Goal: Transaction & Acquisition: Purchase product/service

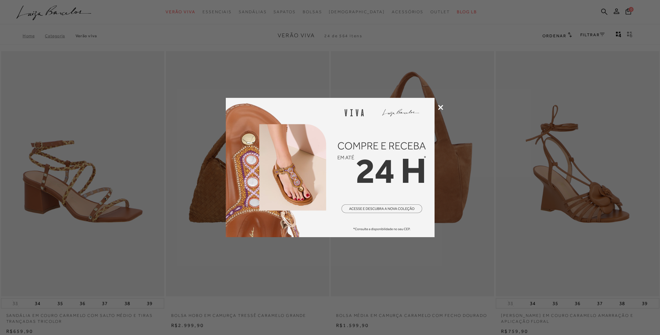
click at [438, 108] on icon at bounding box center [440, 107] width 5 height 5
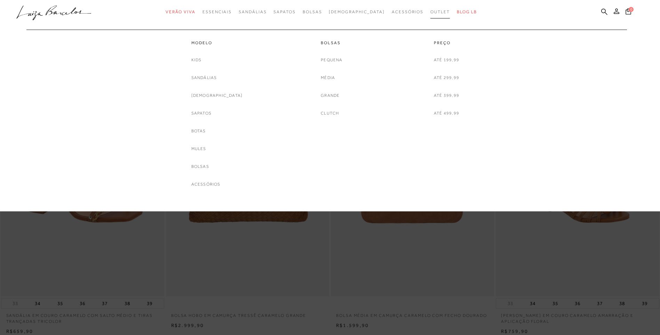
click at [430, 15] on link "Outlet" at bounding box center [439, 12] width 19 height 13
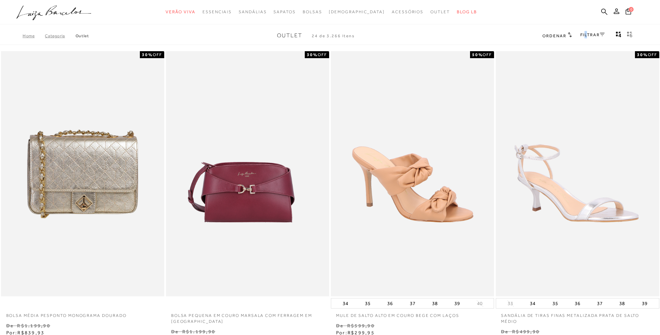
click at [585, 34] on link "FILTRAR" at bounding box center [592, 34] width 24 height 5
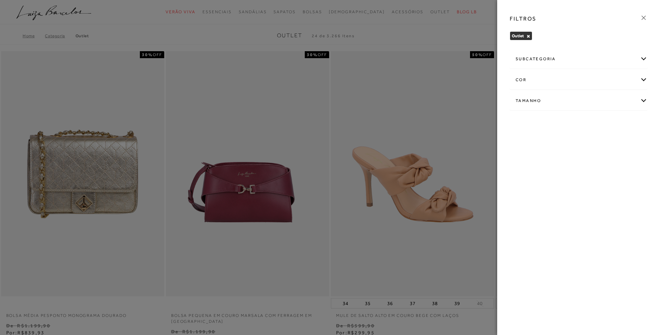
drag, startPoint x: 585, startPoint y: 34, endPoint x: 639, endPoint y: 59, distance: 59.8
click at [639, 59] on div "subcategoria" at bounding box center [578, 59] width 137 height 18
click at [639, 60] on div "subcategoria" at bounding box center [578, 59] width 137 height 18
click at [645, 18] on icon at bounding box center [644, 18] width 8 height 8
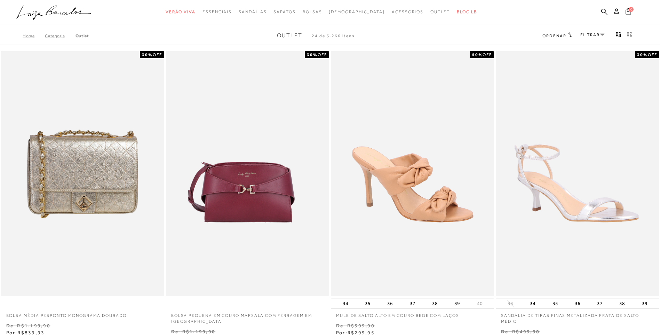
click at [550, 37] on span "Ordenar" at bounding box center [554, 35] width 24 height 5
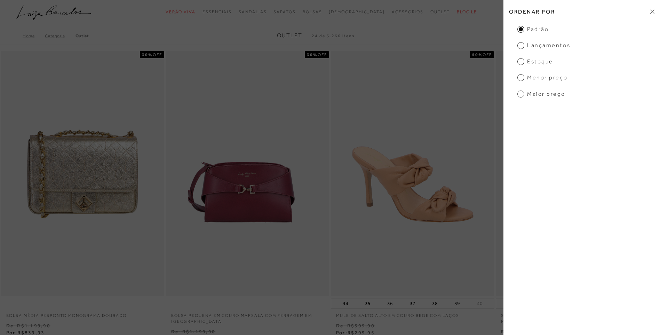
click at [658, 11] on h2 "Ordenar por" at bounding box center [581, 11] width 157 height 16
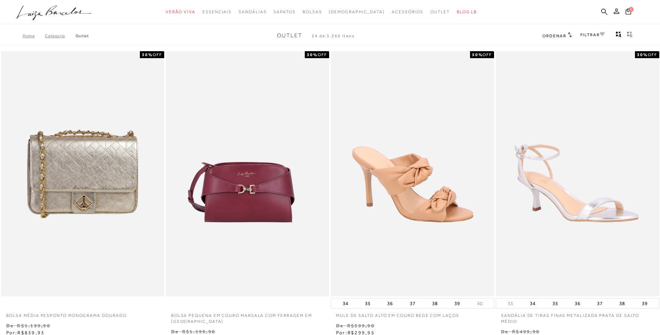
click at [593, 37] on div "FILTRAR" at bounding box center [592, 35] width 24 height 9
click at [592, 35] on link "FILTRAR" at bounding box center [592, 34] width 24 height 5
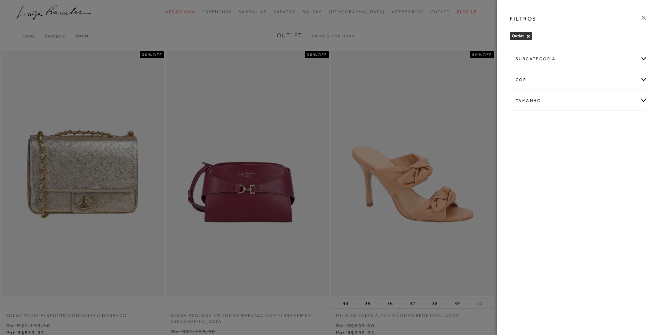
click at [555, 59] on div "subcategoria" at bounding box center [578, 59] width 137 height 18
click at [544, 77] on span "Modelo" at bounding box center [539, 77] width 14 height 5
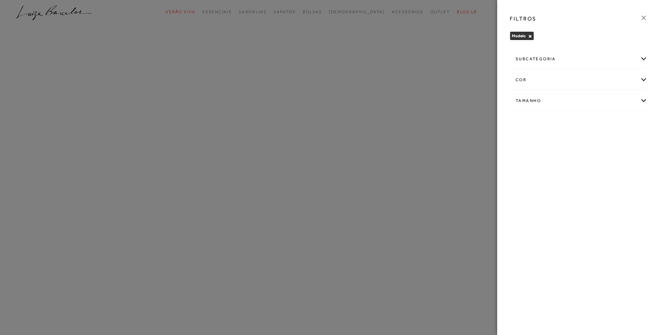
click at [642, 61] on div "subcategoria" at bounding box center [578, 59] width 137 height 18
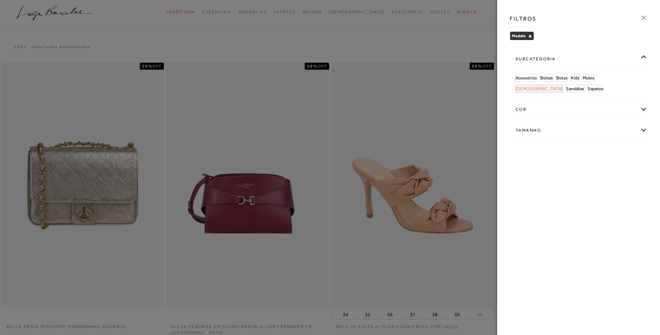
click at [563, 86] on span "[DEMOGRAPHIC_DATA]" at bounding box center [539, 88] width 47 height 5
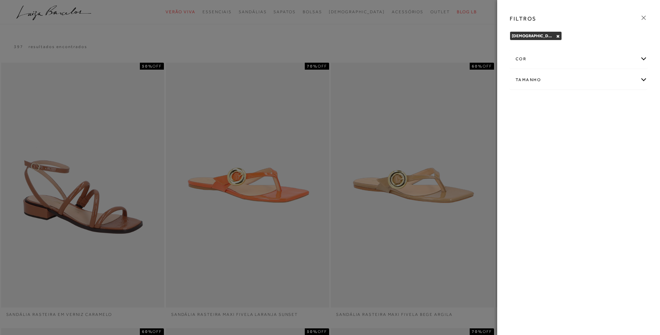
click at [464, 47] on div at bounding box center [330, 167] width 660 height 335
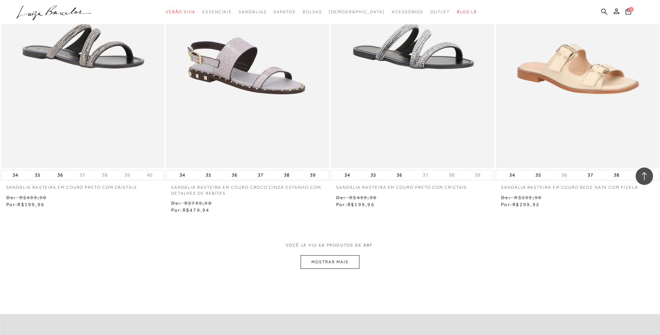
scroll to position [731, 0]
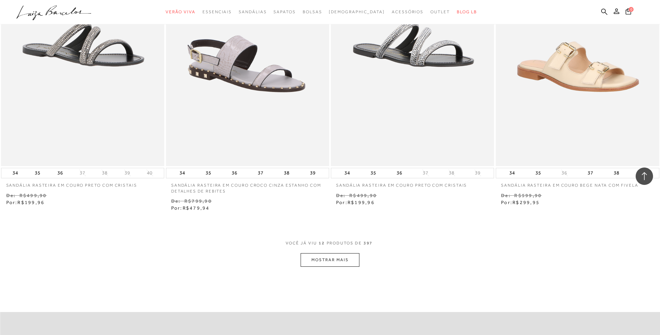
click at [349, 259] on button "MOSTRAR MAIS" at bounding box center [330, 260] width 58 height 14
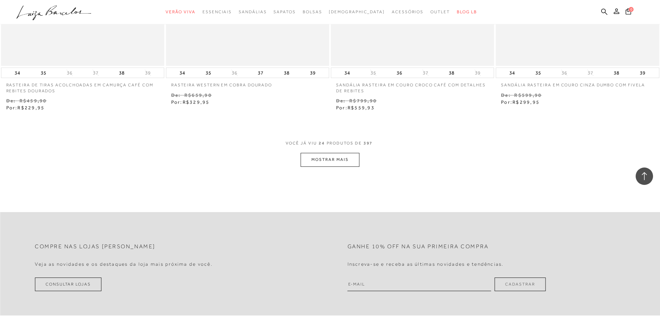
scroll to position [1740, 0]
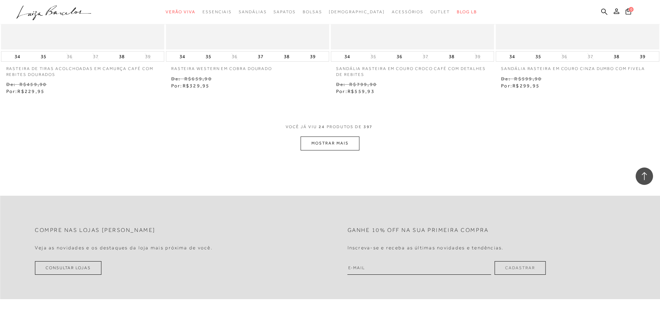
click at [323, 140] on button "MOSTRAR MAIS" at bounding box center [330, 143] width 58 height 14
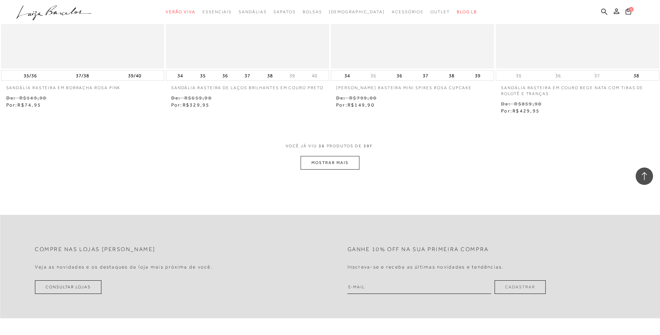
scroll to position [2679, 0]
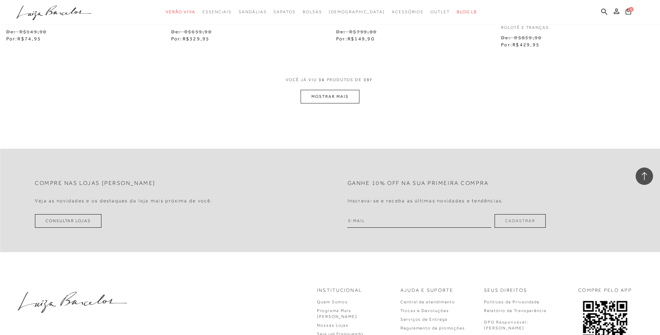
click at [331, 93] on button "MOSTRAR MAIS" at bounding box center [330, 97] width 58 height 14
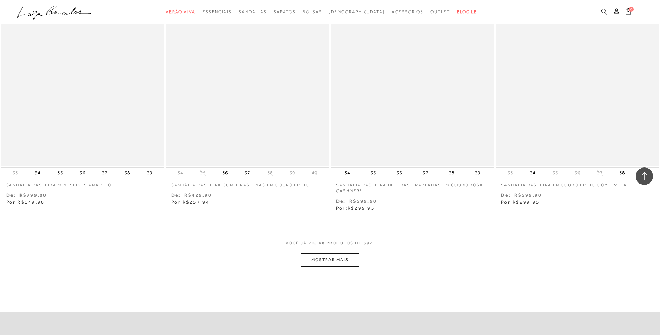
scroll to position [3410, 0]
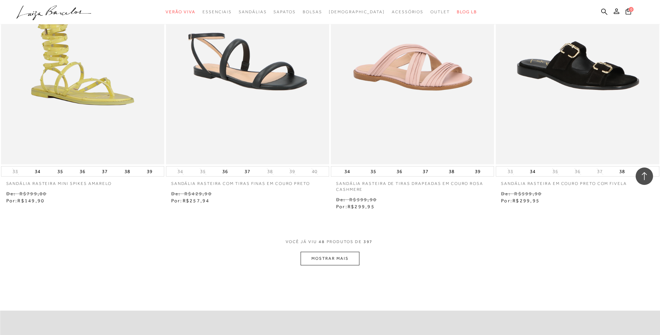
click at [349, 260] on button "MOSTRAR MAIS" at bounding box center [330, 259] width 58 height 14
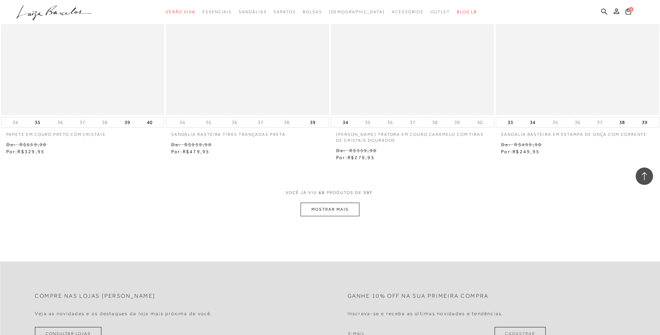
scroll to position [4384, 0]
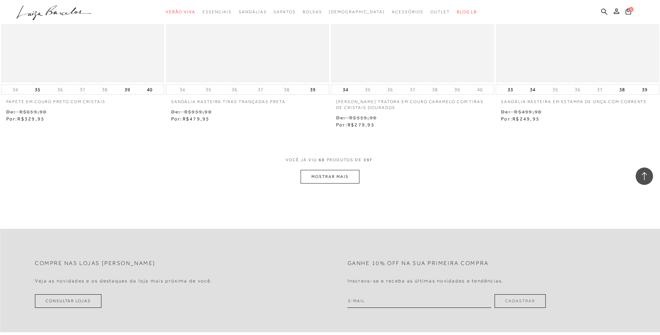
click at [319, 182] on button "MOSTRAR MAIS" at bounding box center [330, 177] width 58 height 14
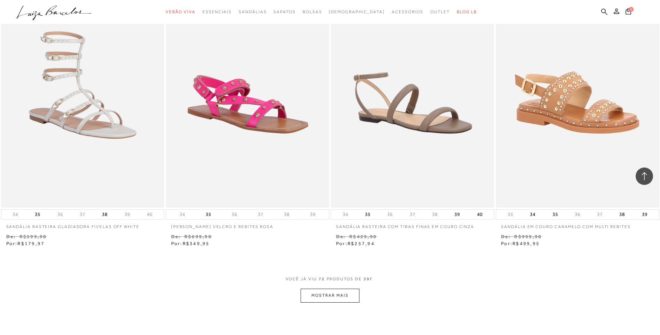
scroll to position [5184, 0]
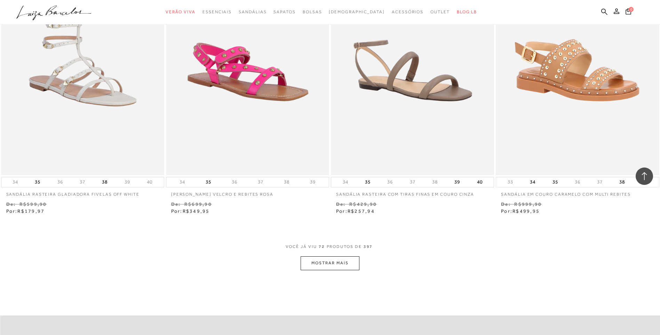
click at [325, 261] on button "MOSTRAR MAIS" at bounding box center [330, 263] width 58 height 14
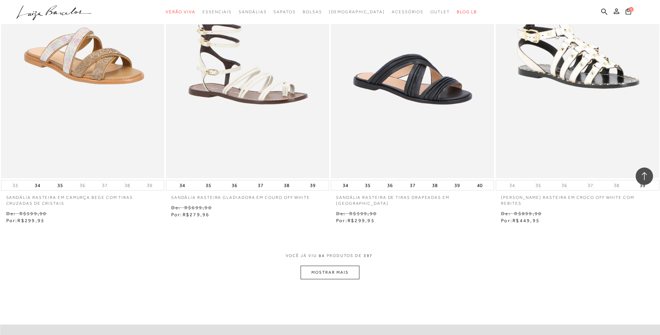
scroll to position [6089, 0]
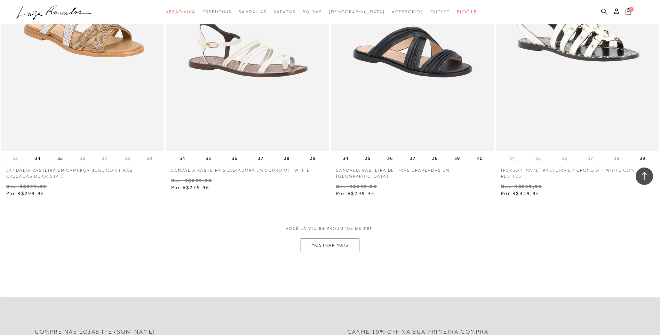
click at [339, 246] on button "MOSTRAR MAIS" at bounding box center [330, 245] width 58 height 14
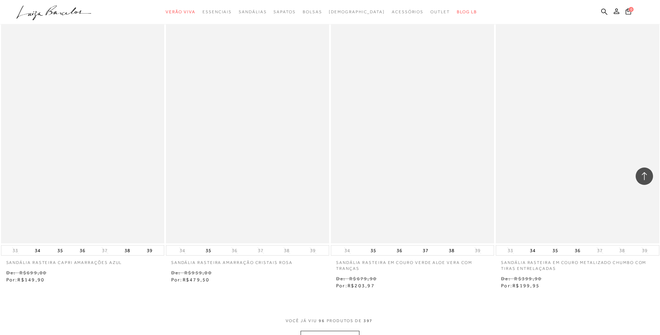
scroll to position [7028, 0]
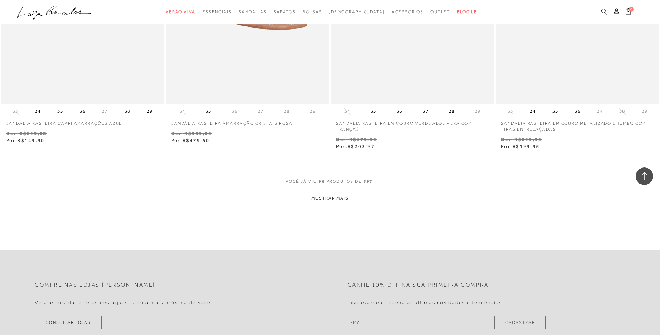
click at [322, 203] on button "MOSTRAR MAIS" at bounding box center [330, 198] width 58 height 14
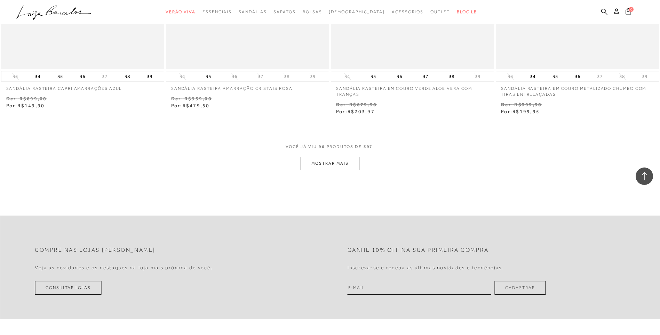
click at [338, 166] on button "MOSTRAR MAIS" at bounding box center [330, 164] width 58 height 14
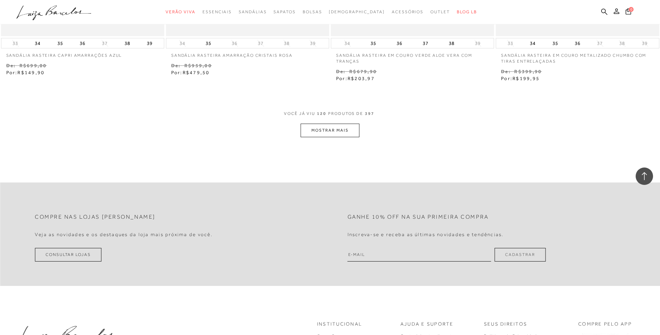
scroll to position [7098, 0]
click at [320, 128] on button "MOSTRAR MAIS" at bounding box center [330, 129] width 58 height 14
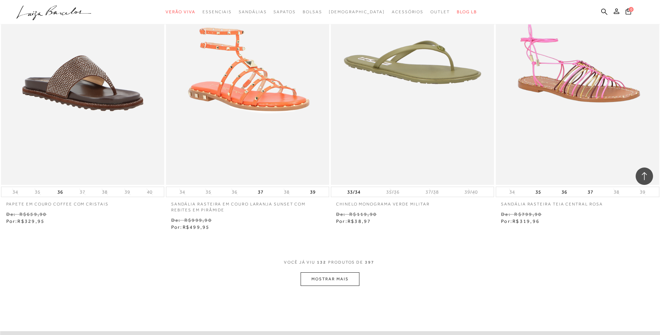
scroll to position [8002, 0]
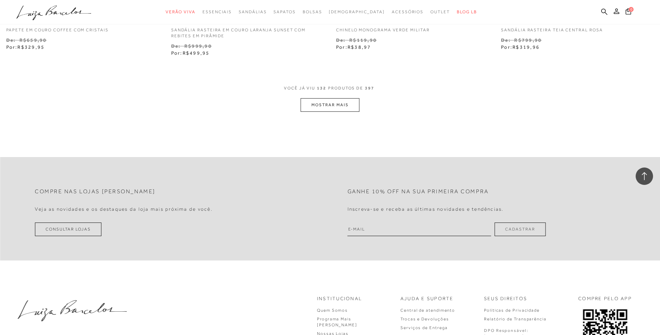
click at [340, 104] on button "MOSTRAR MAIS" at bounding box center [330, 105] width 58 height 14
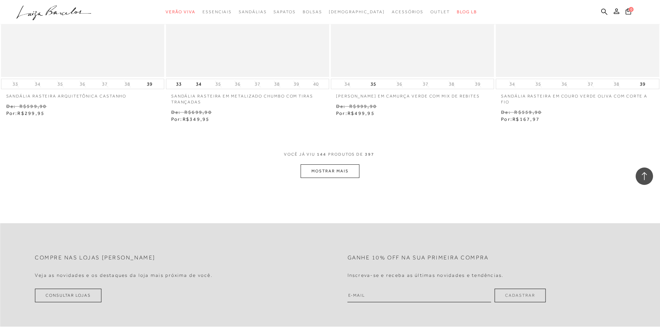
scroll to position [8837, 0]
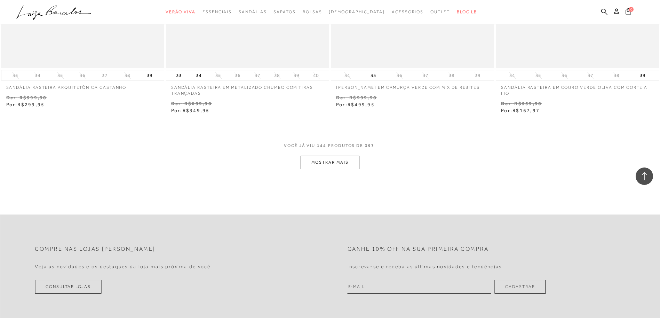
click at [332, 165] on button "MOSTRAR MAIS" at bounding box center [330, 163] width 58 height 14
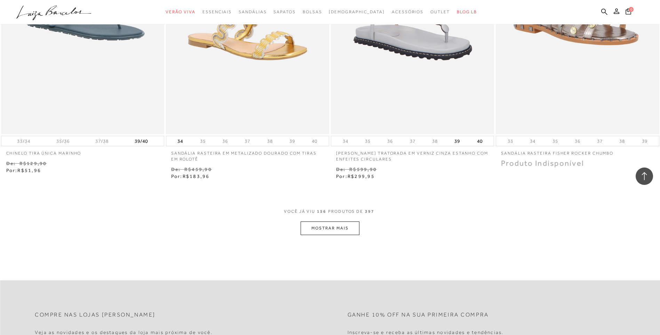
scroll to position [9707, 0]
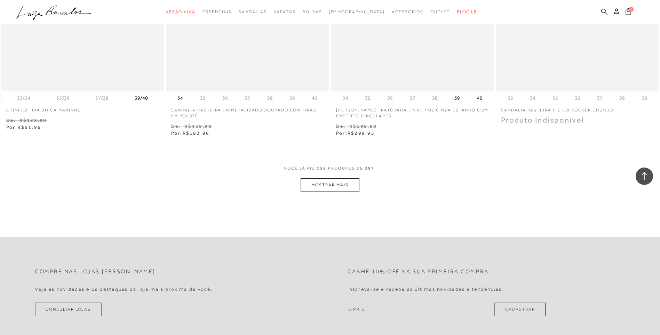
click at [347, 184] on button "MOSTRAR MAIS" at bounding box center [330, 185] width 58 height 14
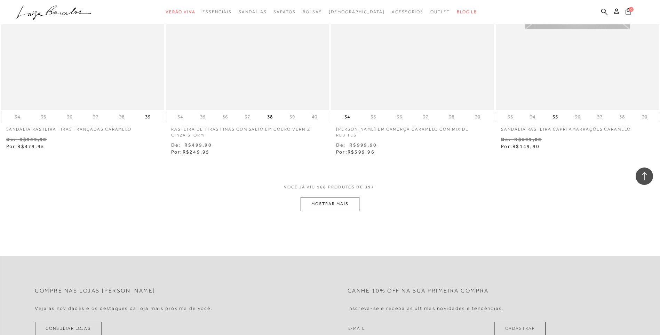
scroll to position [10577, 0]
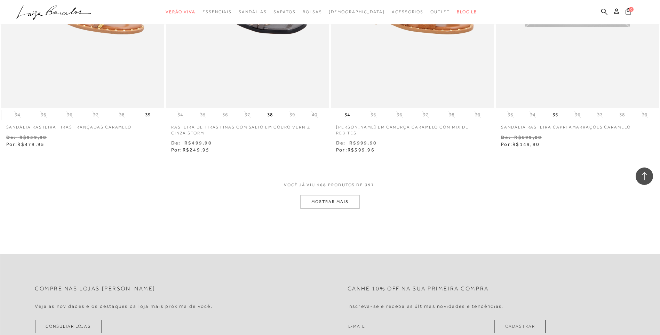
click at [335, 203] on button "MOSTRAR MAIS" at bounding box center [330, 202] width 58 height 14
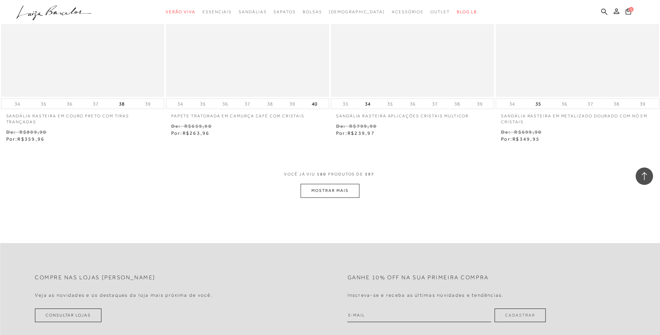
scroll to position [11481, 0]
click at [338, 184] on button "MOSTRAR MAIS" at bounding box center [330, 190] width 58 height 14
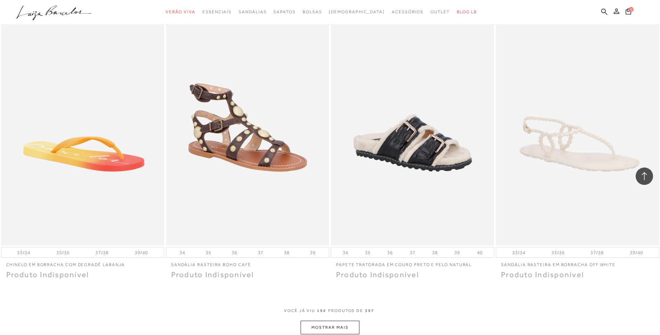
scroll to position [12351, 0]
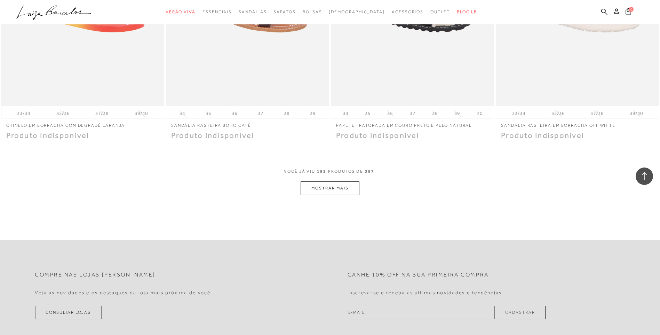
click at [355, 183] on button "MOSTRAR MAIS" at bounding box center [330, 188] width 58 height 14
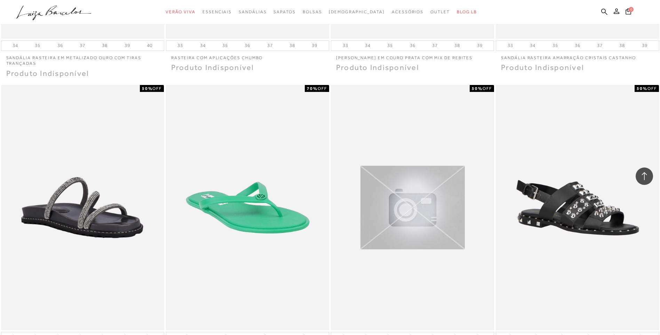
scroll to position [12664, 0]
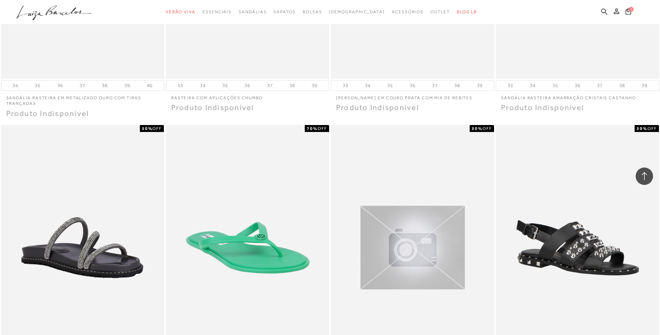
click at [79, 13] on icon ".a{fill-rule:evenodd;}" at bounding box center [53, 13] width 75 height 15
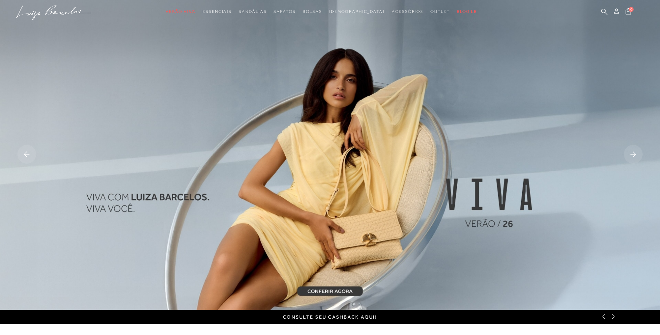
click at [635, 155] on icon at bounding box center [633, 153] width 6 height 5
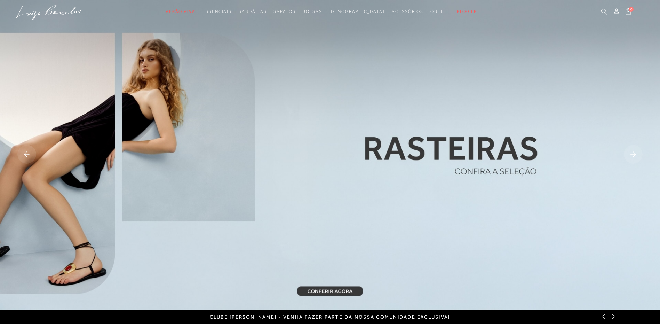
click at [446, 155] on img at bounding box center [330, 155] width 660 height 310
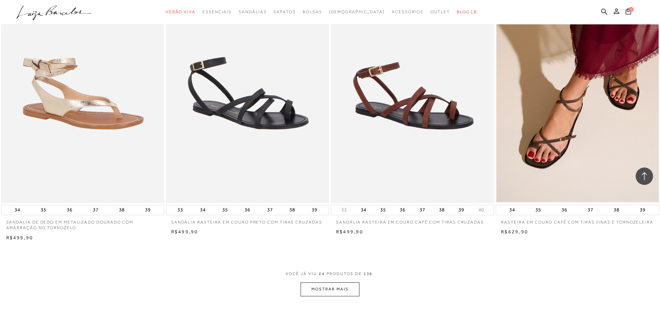
scroll to position [1566, 0]
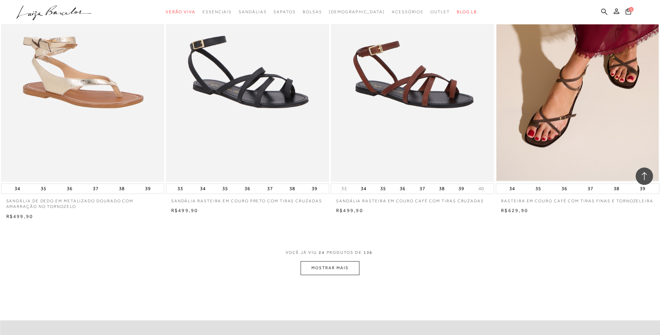
click at [334, 266] on button "MOSTRAR MAIS" at bounding box center [330, 268] width 58 height 14
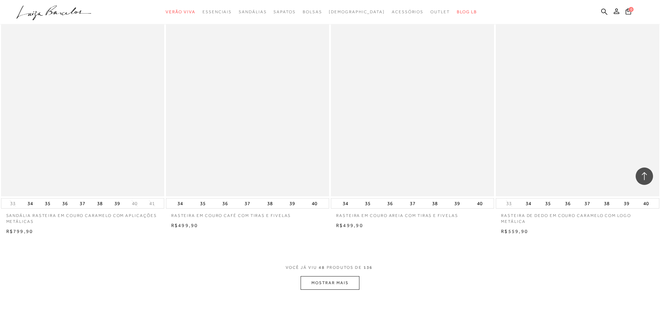
scroll to position [3375, 0]
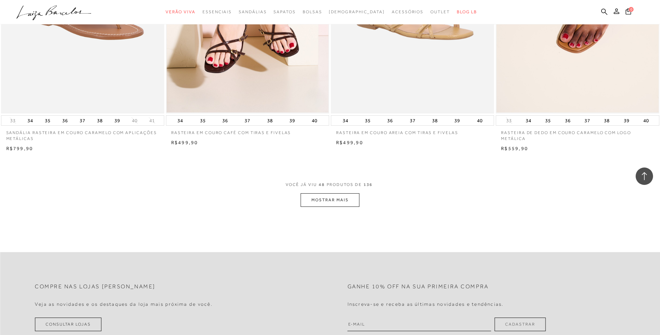
click at [350, 204] on button "MOSTRAR MAIS" at bounding box center [330, 200] width 58 height 14
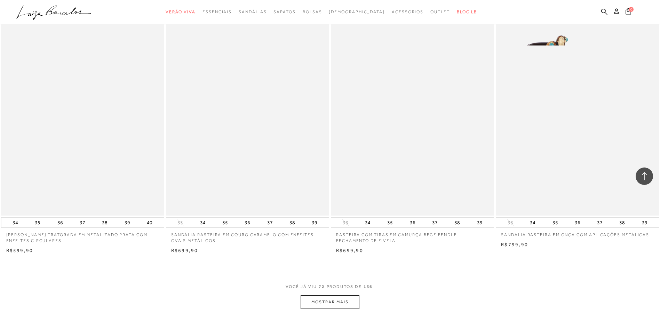
scroll to position [5114, 0]
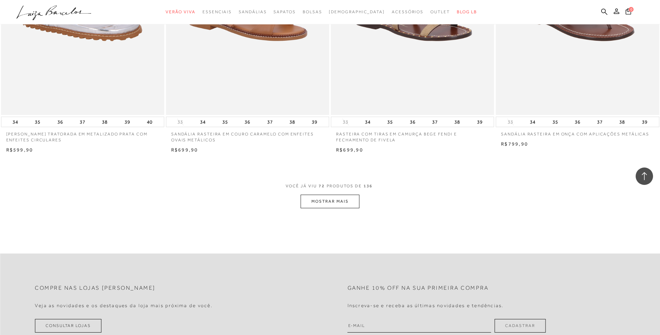
click at [345, 204] on button "MOSTRAR MAIS" at bounding box center [330, 201] width 58 height 14
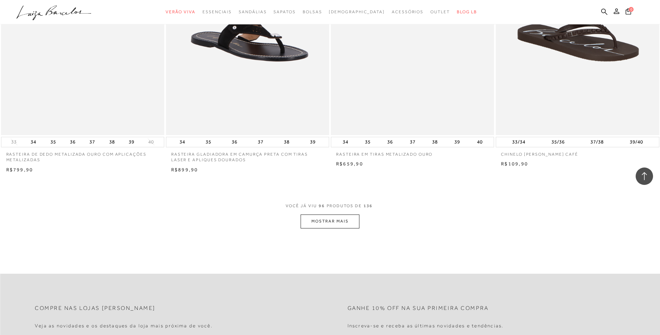
scroll to position [6854, 0]
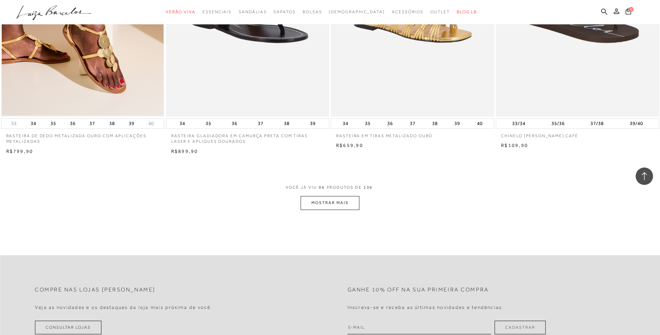
click at [337, 204] on button "MOSTRAR MAIS" at bounding box center [330, 203] width 58 height 14
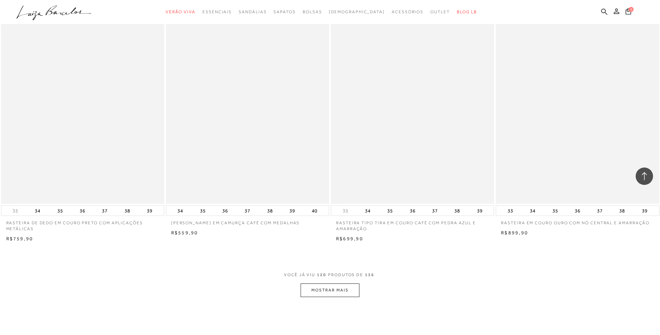
scroll to position [8524, 0]
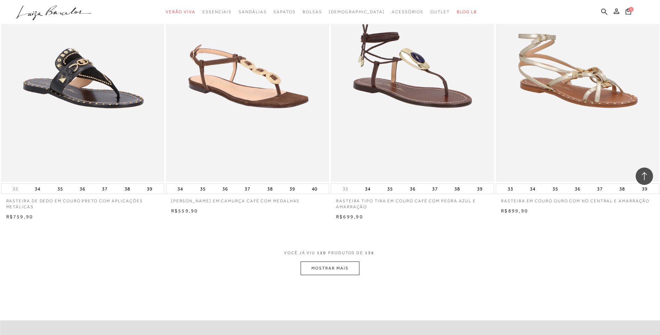
click at [326, 271] on button "MOSTRAR MAIS" at bounding box center [330, 268] width 58 height 14
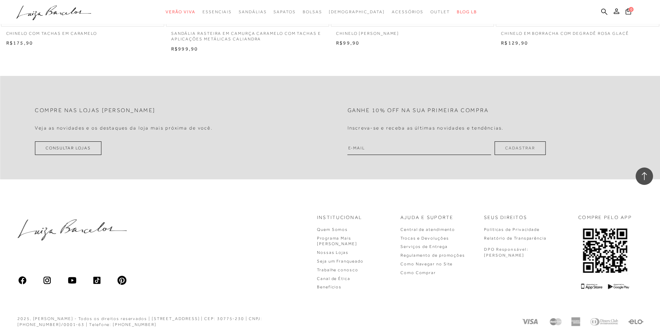
scroll to position [9818, 0]
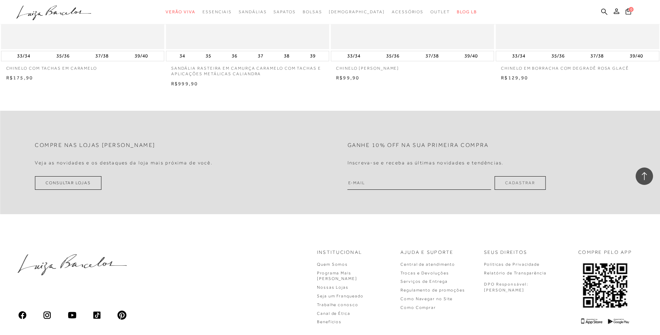
click at [651, 169] on div "Compre nas lojas Luiza Barcelos Veja as novidades e os destaques da loja mais p…" at bounding box center [330, 162] width 660 height 103
click at [647, 173] on icon at bounding box center [644, 176] width 9 height 9
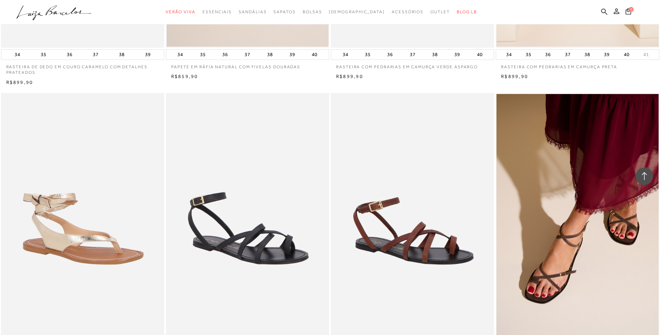
scroll to position [0, 0]
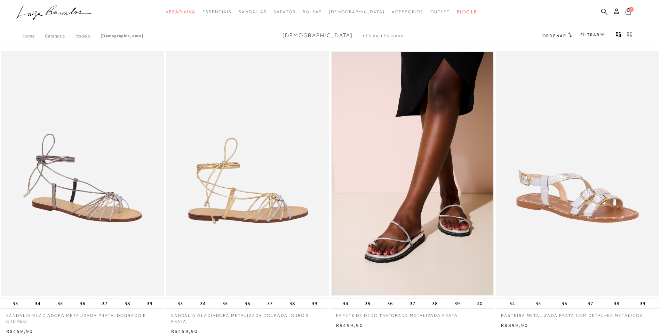
click at [286, 139] on img at bounding box center [248, 173] width 162 height 245
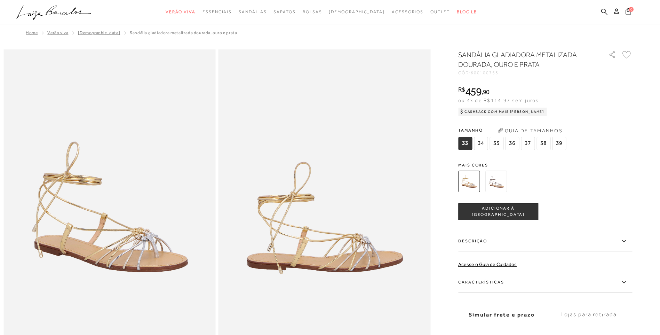
click at [512, 143] on span "36" at bounding box center [512, 143] width 14 height 13
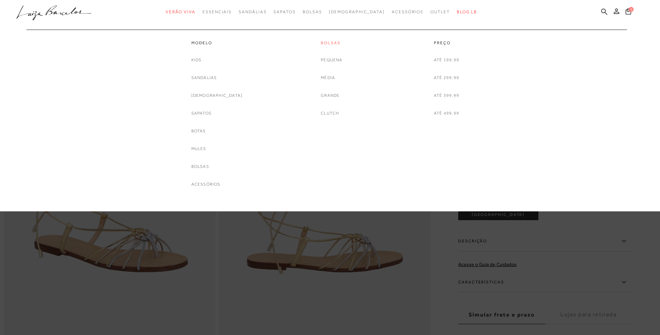
click at [329, 45] on link "Bolsas" at bounding box center [332, 43] width 22 height 6
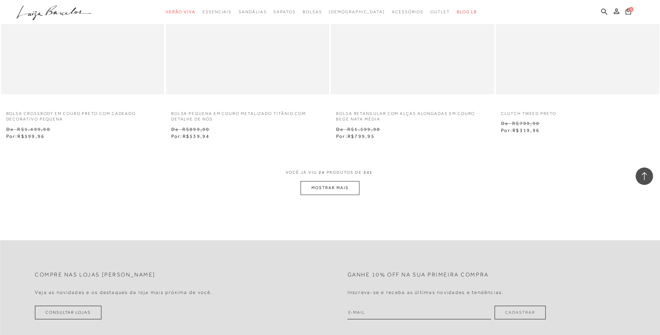
scroll to position [1705, 0]
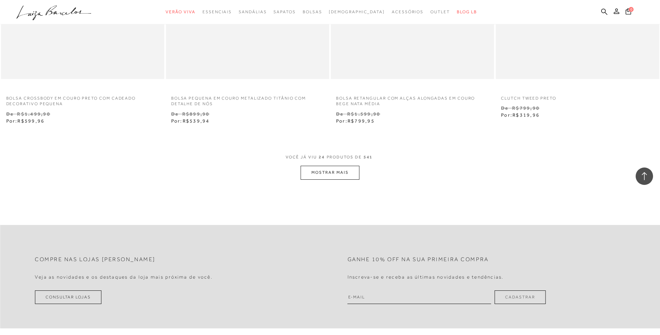
click at [320, 176] on button "MOSTRAR MAIS" at bounding box center [330, 173] width 58 height 14
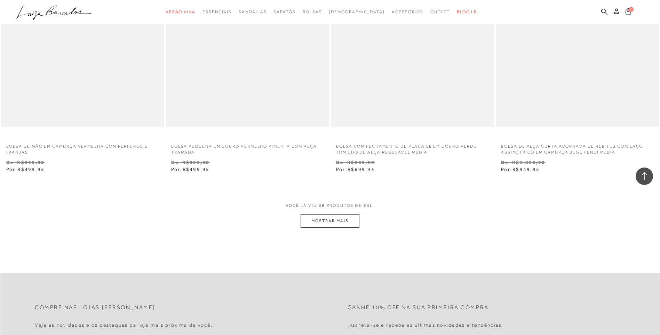
scroll to position [3444, 0]
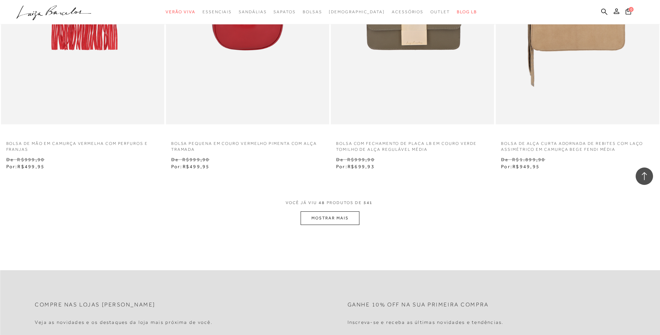
click at [345, 221] on button "MOSTRAR MAIS" at bounding box center [330, 218] width 58 height 14
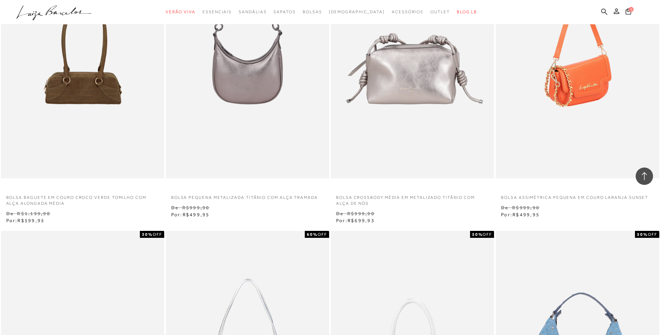
scroll to position [3653, 0]
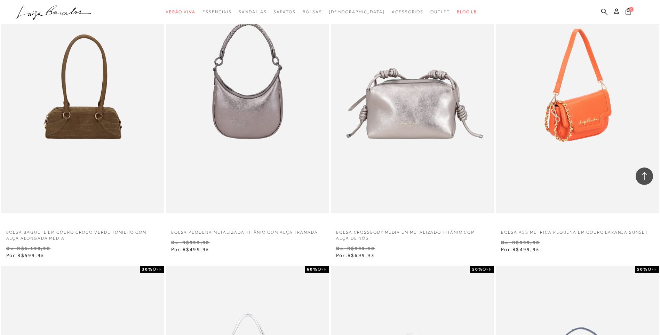
click at [603, 135] on img at bounding box center [577, 90] width 162 height 245
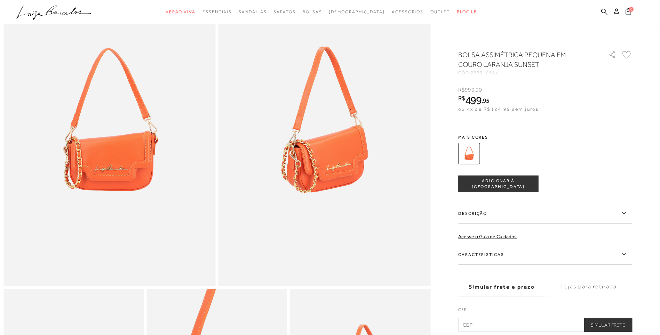
scroll to position [70, 0]
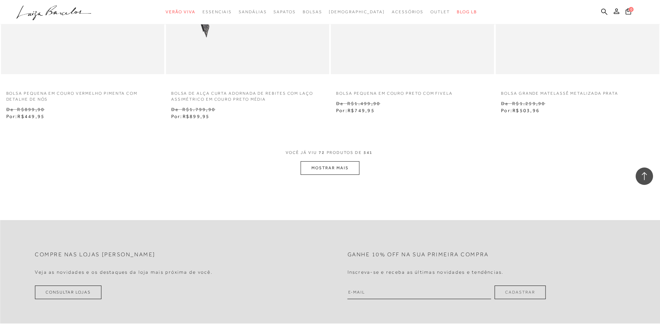
scroll to position [5291, 0]
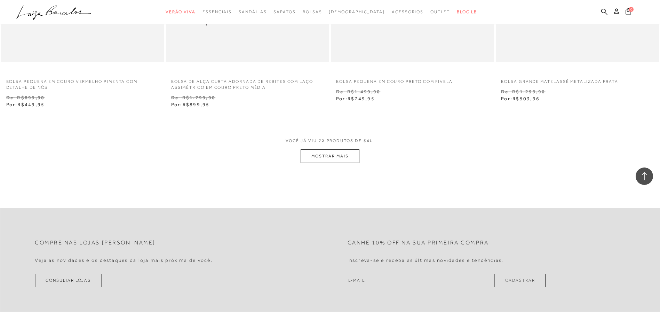
click at [311, 155] on button "MOSTRAR MAIS" at bounding box center [330, 156] width 58 height 14
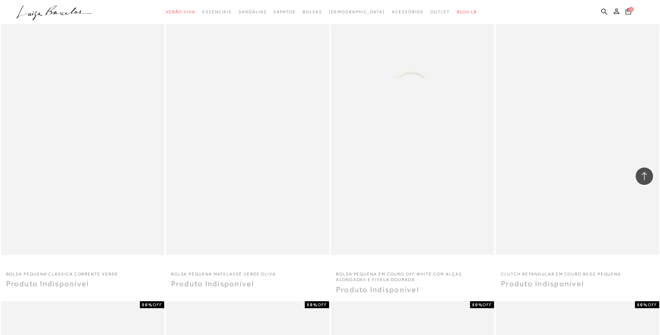
scroll to position [6439, 0]
